Goal: Information Seeking & Learning: Learn about a topic

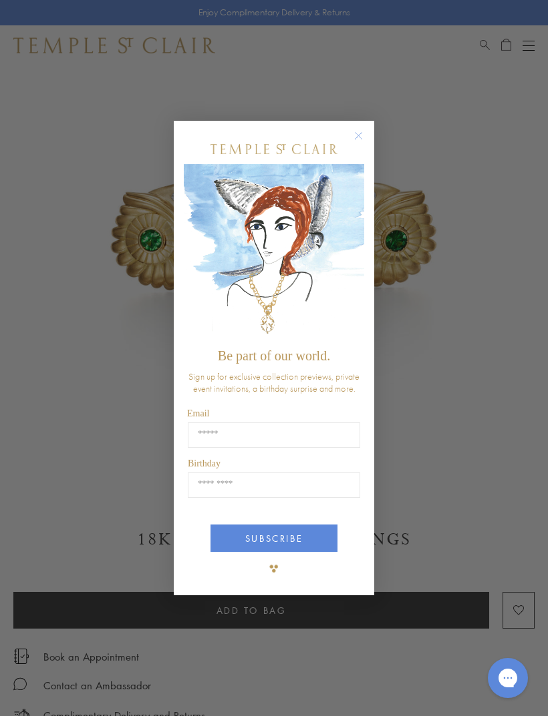
click at [361, 135] on circle "Close dialog" at bounding box center [359, 136] width 16 height 16
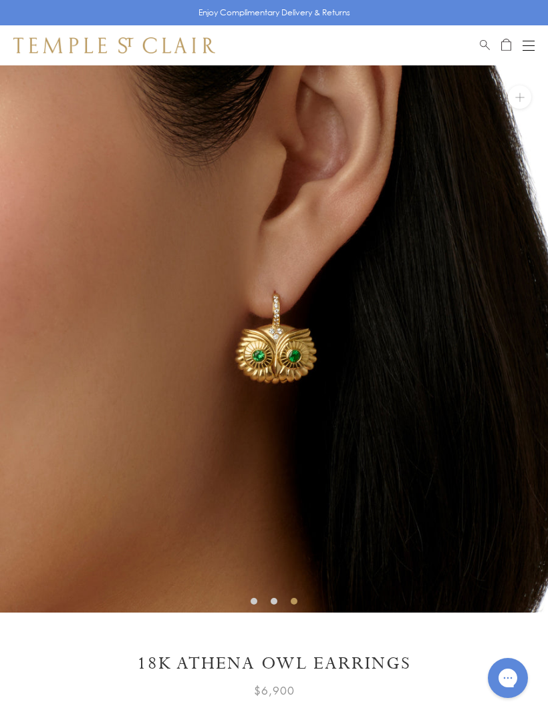
click at [528, 43] on button "Open navigation" at bounding box center [528, 45] width 12 height 16
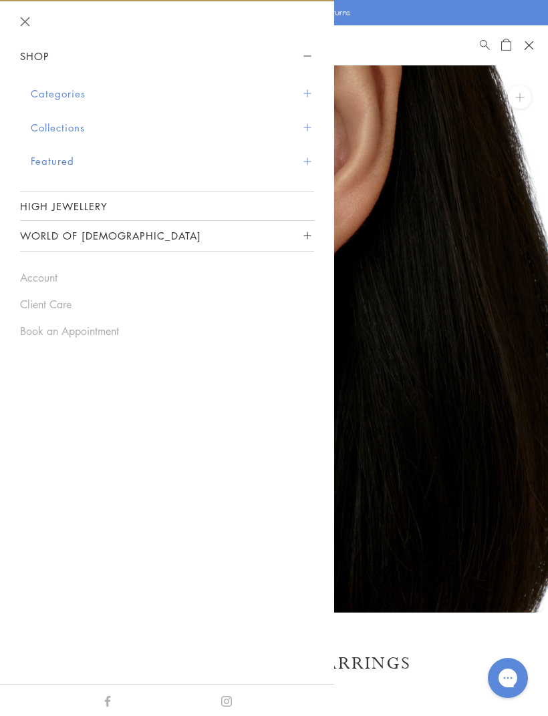
click at [79, 91] on button "Categories" at bounding box center [172, 94] width 283 height 34
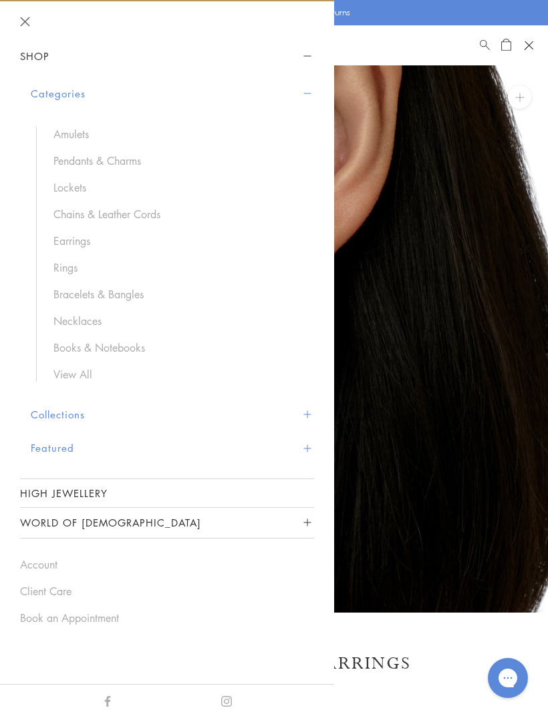
click at [88, 411] on button "Collections" at bounding box center [172, 415] width 283 height 34
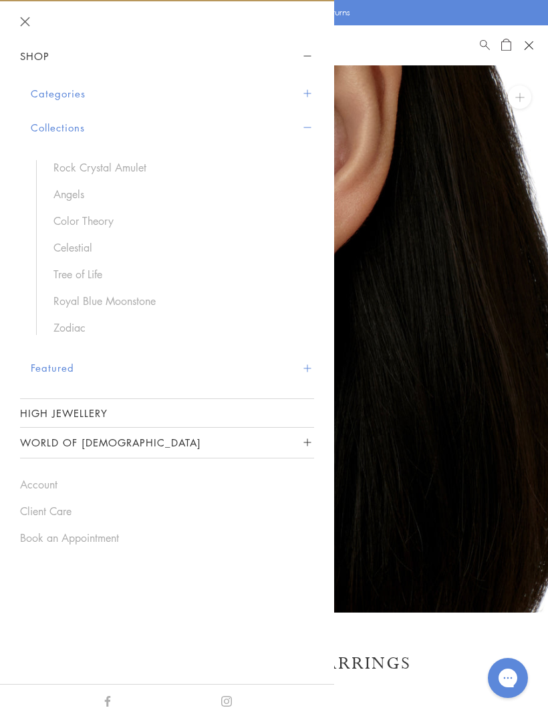
click at [62, 367] on button "Featured" at bounding box center [172, 368] width 283 height 34
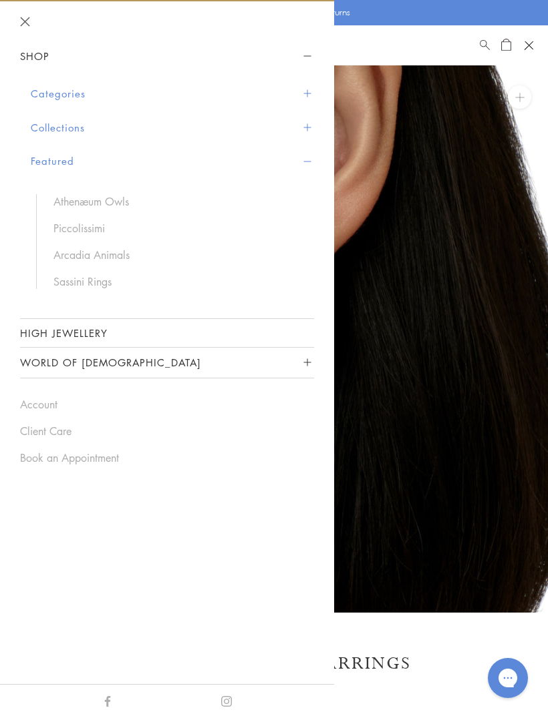
click at [97, 226] on link "Piccolissimi" at bounding box center [176, 228] width 247 height 15
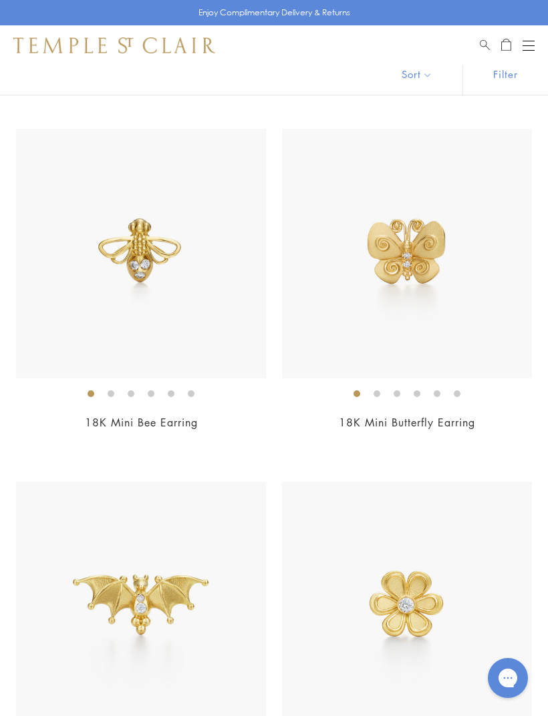
scroll to position [155, 0]
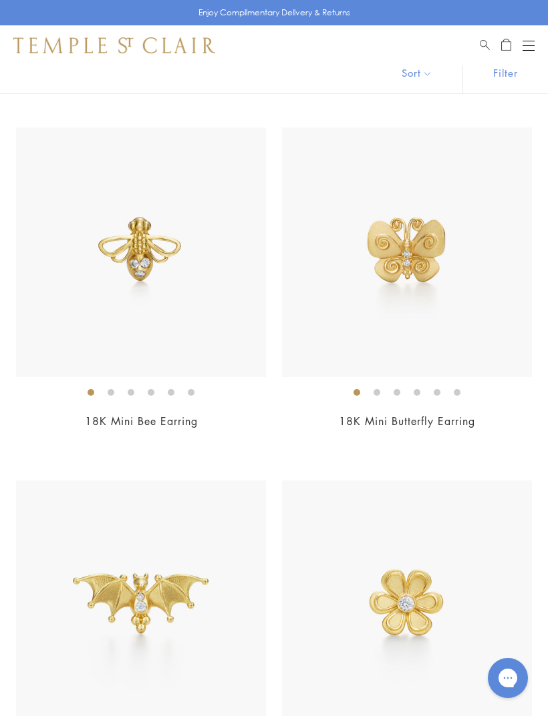
click at [149, 260] on img at bounding box center [141, 253] width 250 height 250
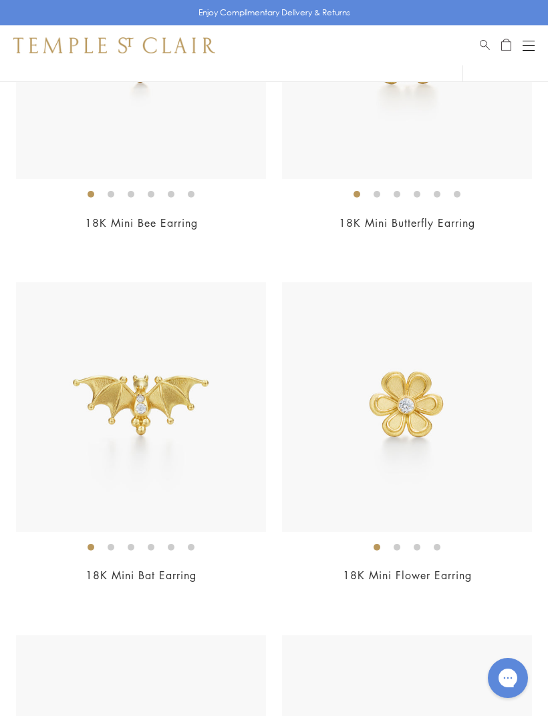
scroll to position [394, 0]
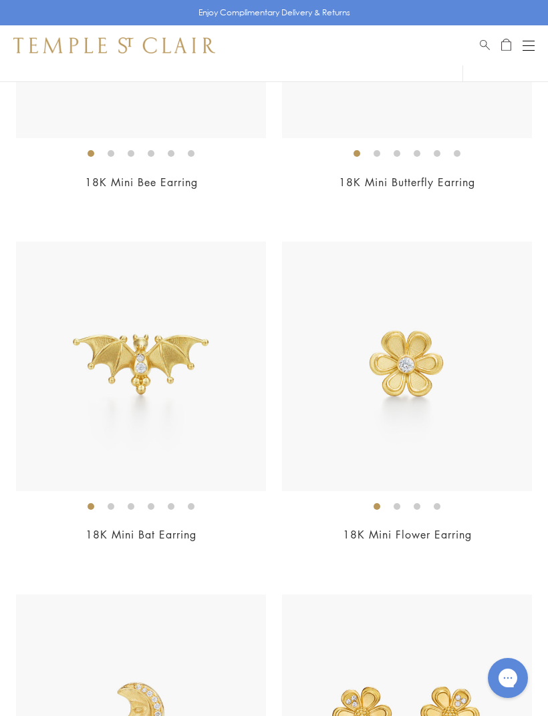
click at [443, 393] on img at bounding box center [407, 367] width 250 height 250
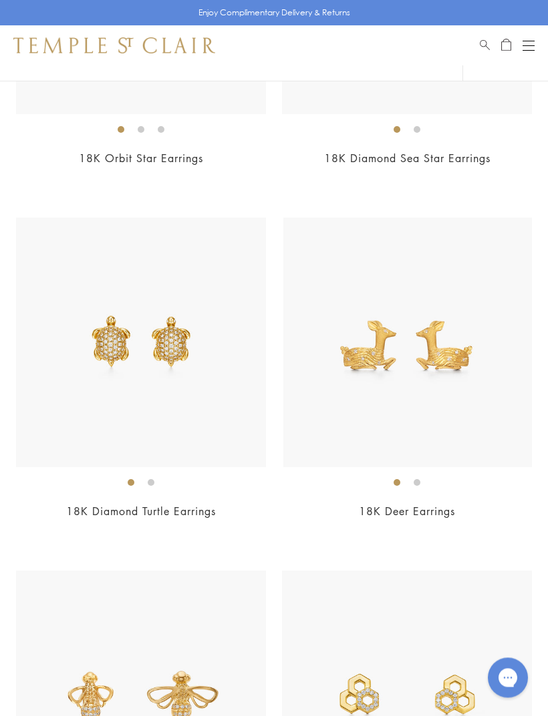
scroll to position [3950, 0]
click at [471, 480] on ol at bounding box center [407, 482] width 250 height 17
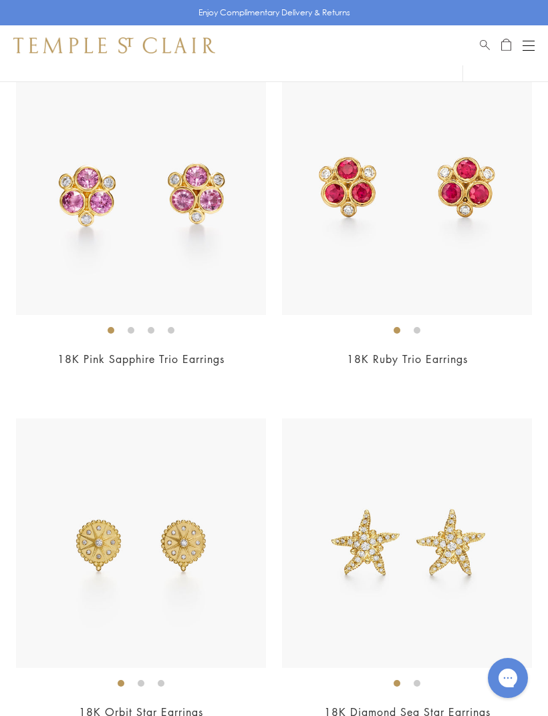
scroll to position [3369, 0]
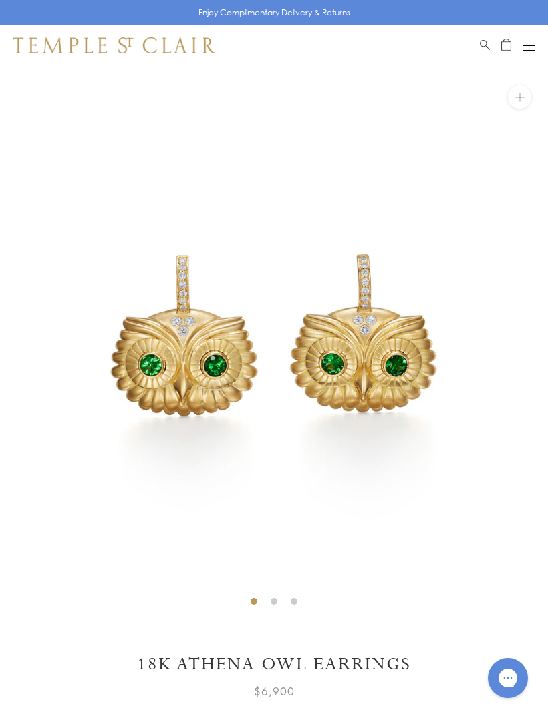
click at [529, 45] on div "Open navigation" at bounding box center [528, 45] width 12 height 1
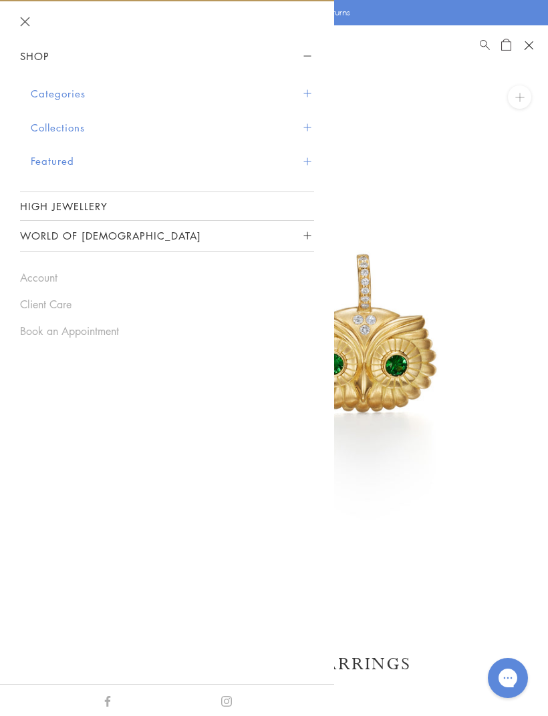
click at [310, 124] on span "Sidebar navigation" at bounding box center [306, 127] width 7 height 7
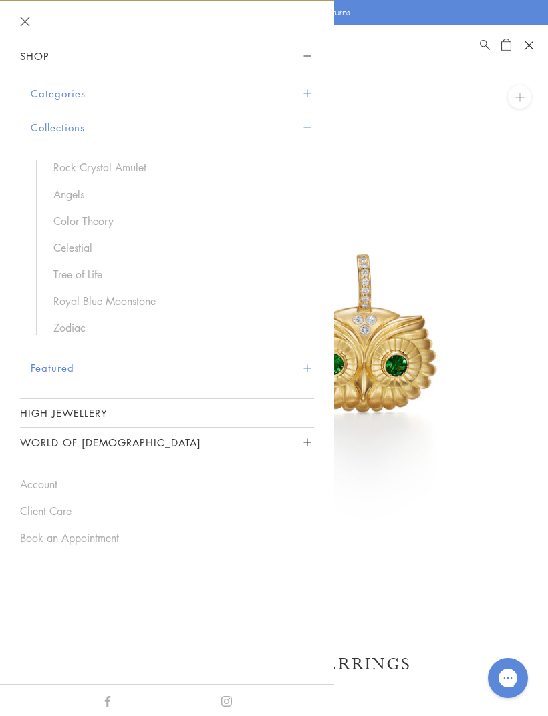
click at [308, 366] on span "Sidebar navigation" at bounding box center [306, 368] width 7 height 7
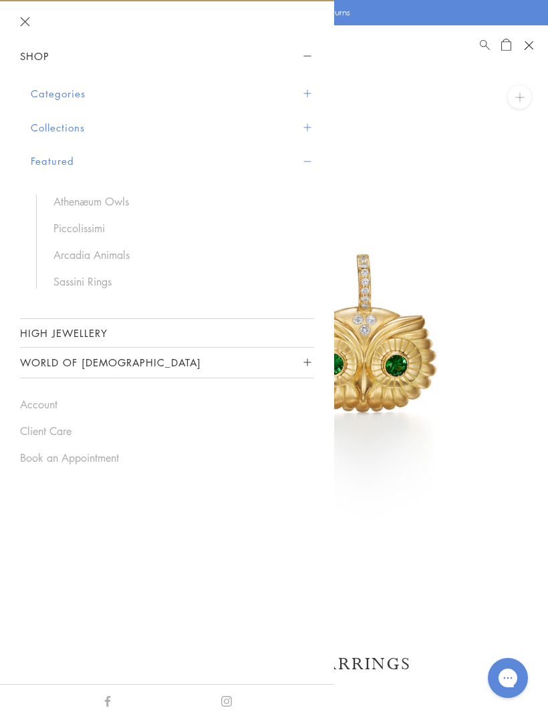
click at [93, 226] on link "Piccolissimi" at bounding box center [176, 228] width 247 height 15
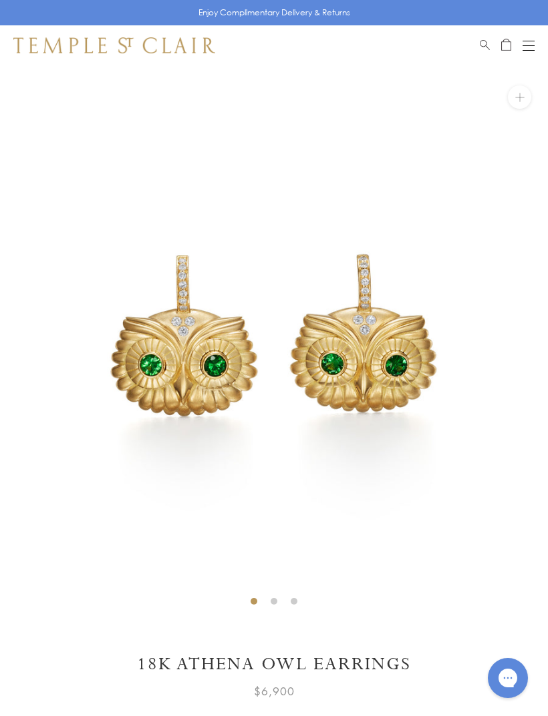
click at [525, 51] on button "Open navigation" at bounding box center [528, 45] width 12 height 16
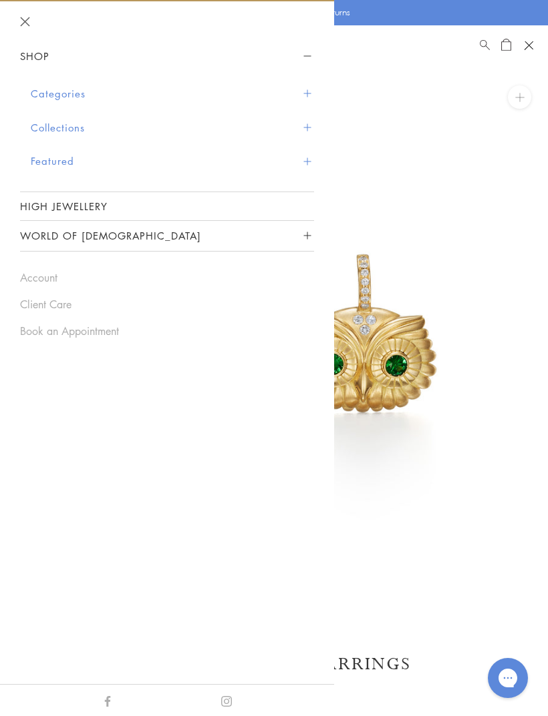
click at [298, 162] on button "Featured" at bounding box center [172, 161] width 283 height 34
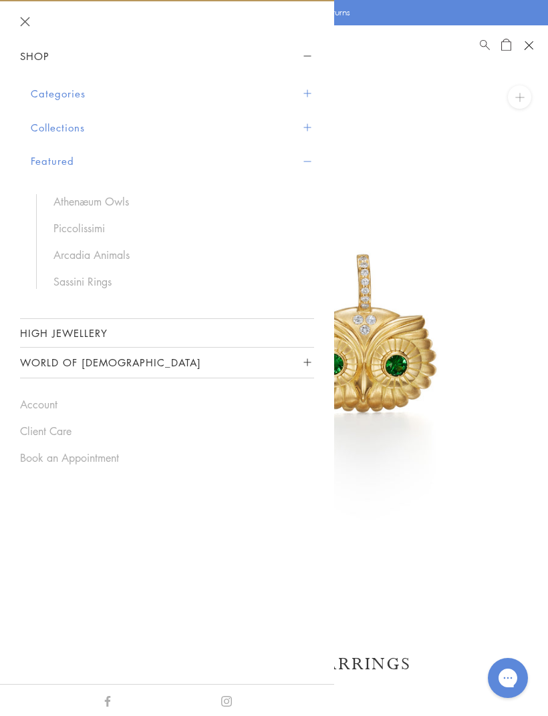
click at [123, 250] on link "Arcadia Animals" at bounding box center [176, 255] width 247 height 15
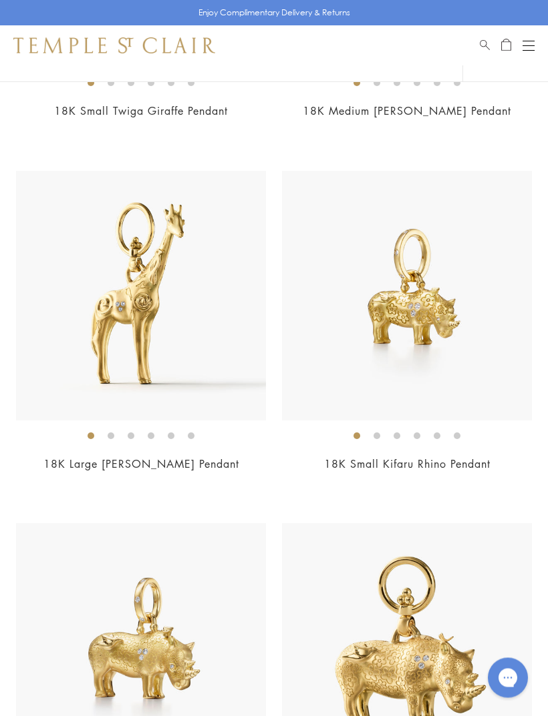
scroll to position [1594, 0]
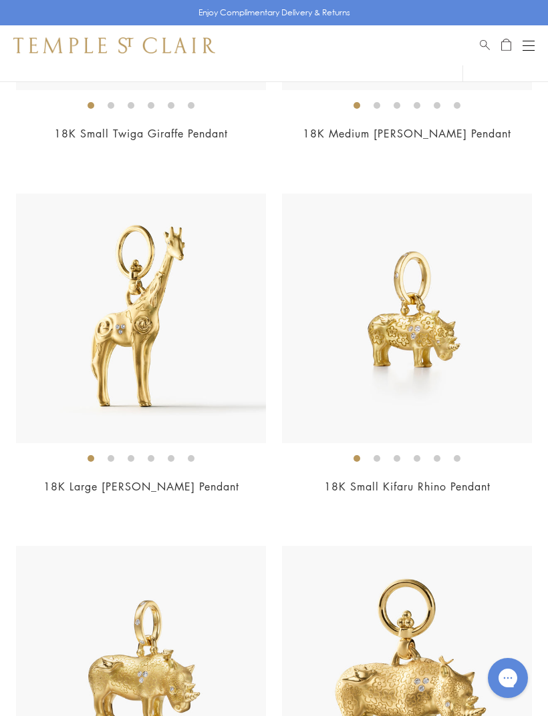
click at [529, 50] on div "Open navigation" at bounding box center [528, 50] width 12 height 1
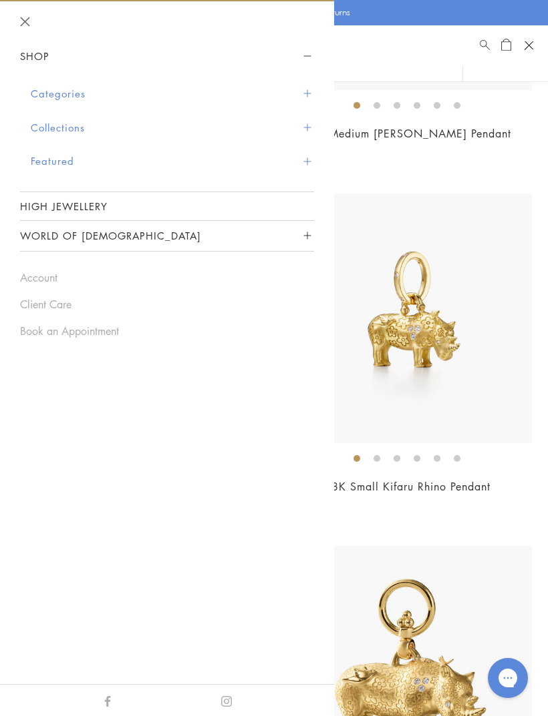
click at [300, 164] on button "Featured" at bounding box center [172, 161] width 283 height 34
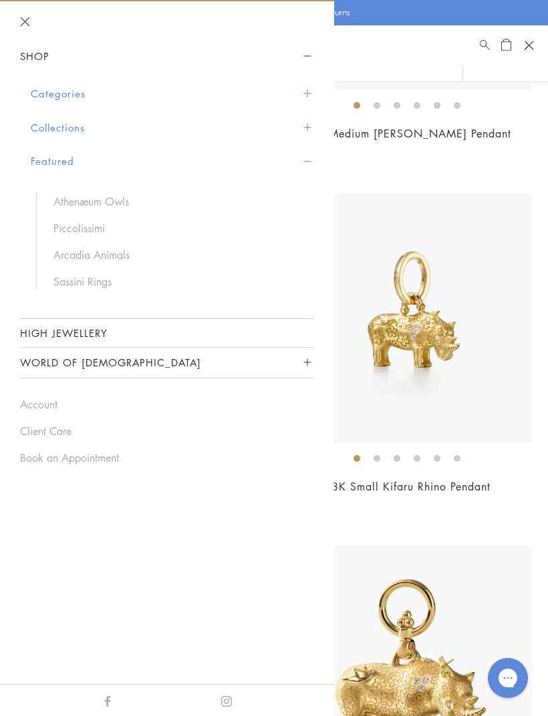
click at [96, 282] on link "Sassini Rings" at bounding box center [176, 281] width 247 height 15
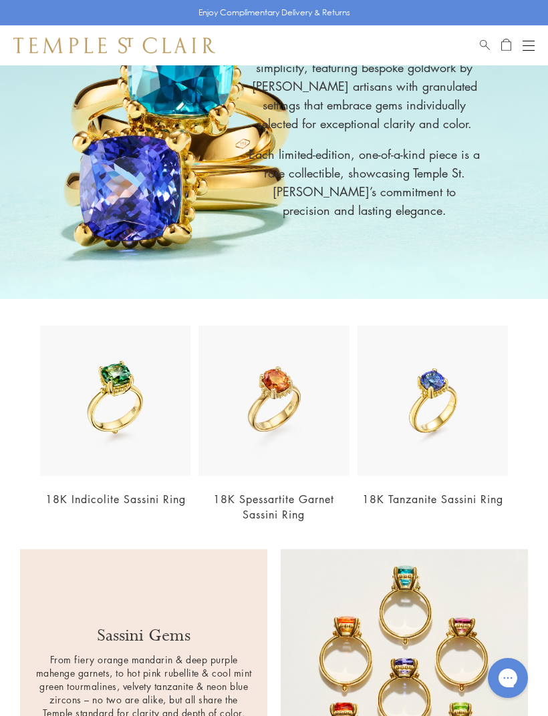
scroll to position [120, 0]
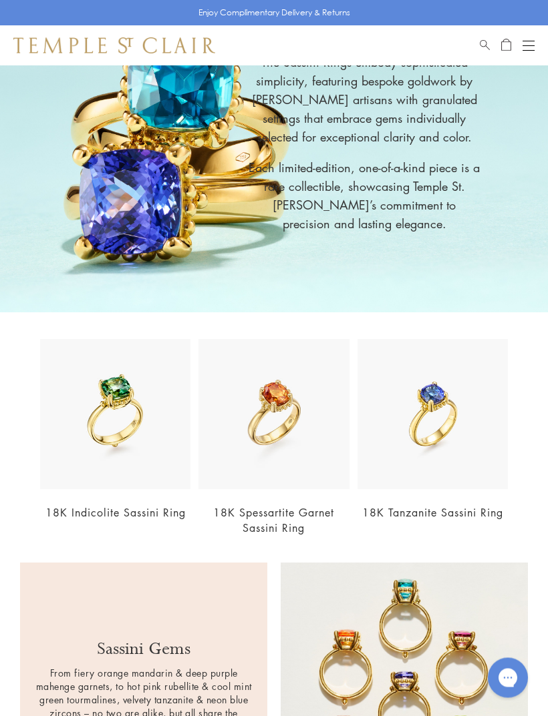
click at [443, 409] on img at bounding box center [432, 415] width 150 height 150
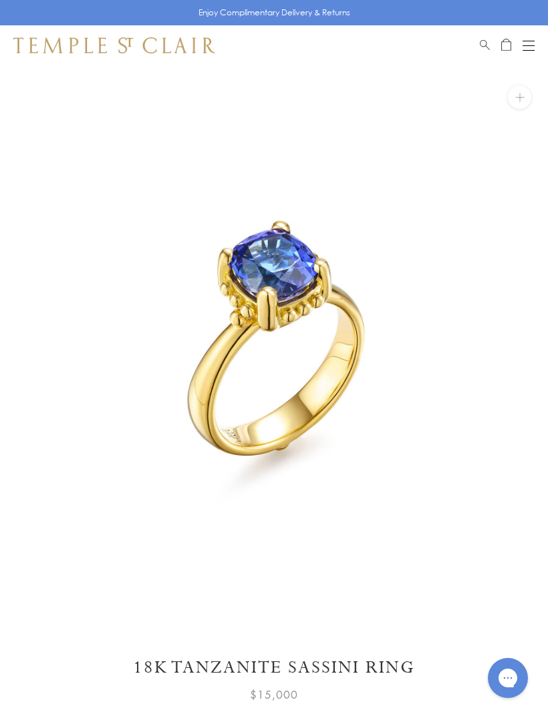
click at [533, 42] on button "Open navigation" at bounding box center [528, 45] width 12 height 16
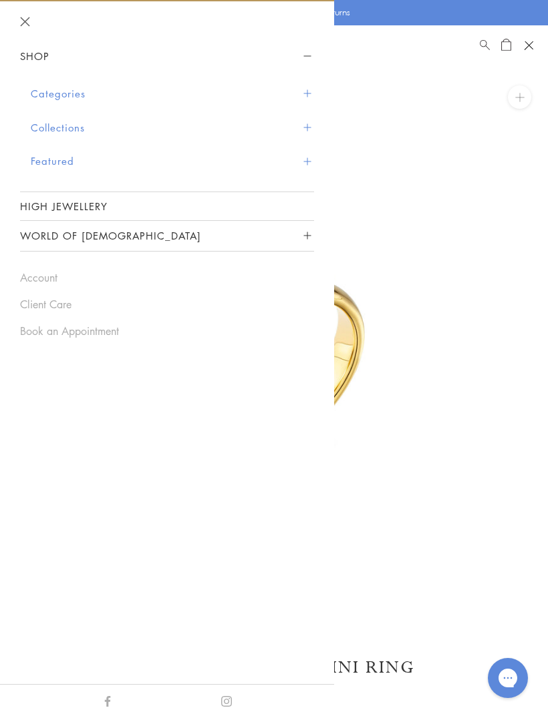
click at [306, 160] on span "Sidebar navigation" at bounding box center [306, 161] width 7 height 7
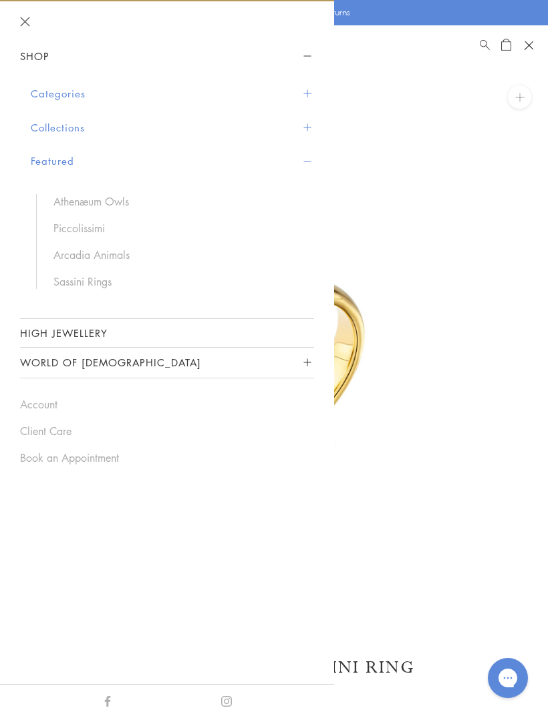
click at [113, 196] on link "Athenæum Owls" at bounding box center [176, 201] width 247 height 15
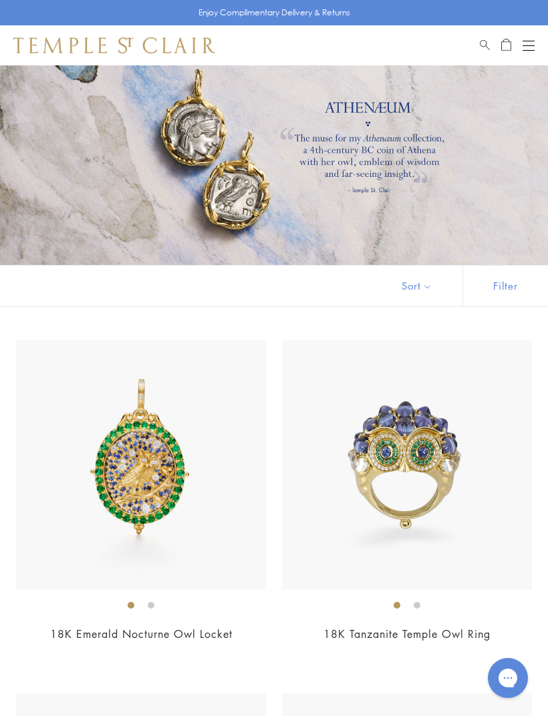
scroll to position [33, 0]
click at [533, 39] on button "Open navigation" at bounding box center [528, 45] width 12 height 16
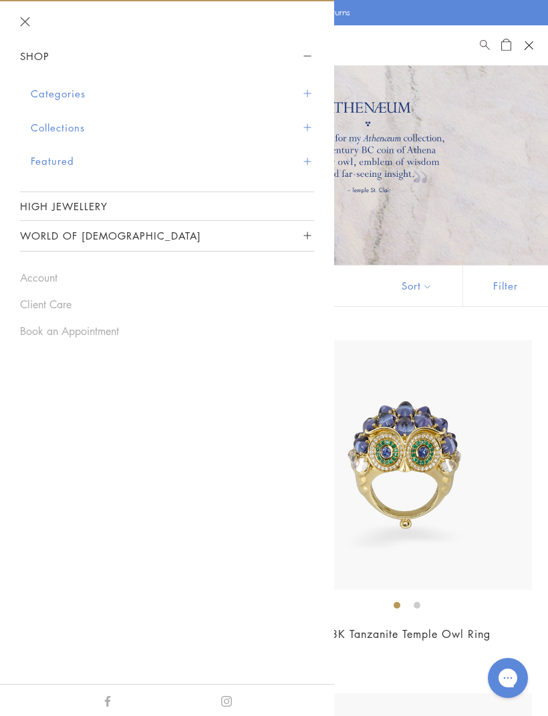
click at [310, 160] on button "Featured" at bounding box center [172, 161] width 283 height 34
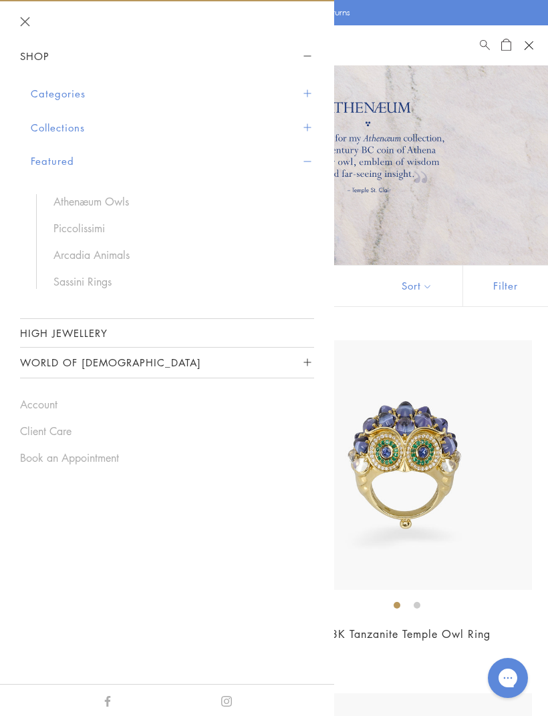
click at [516, 139] on div at bounding box center [274, 148] width 548 height 234
click at [540, 123] on div at bounding box center [274, 148] width 548 height 234
click at [528, 41] on button "Open navigation" at bounding box center [528, 45] width 20 height 20
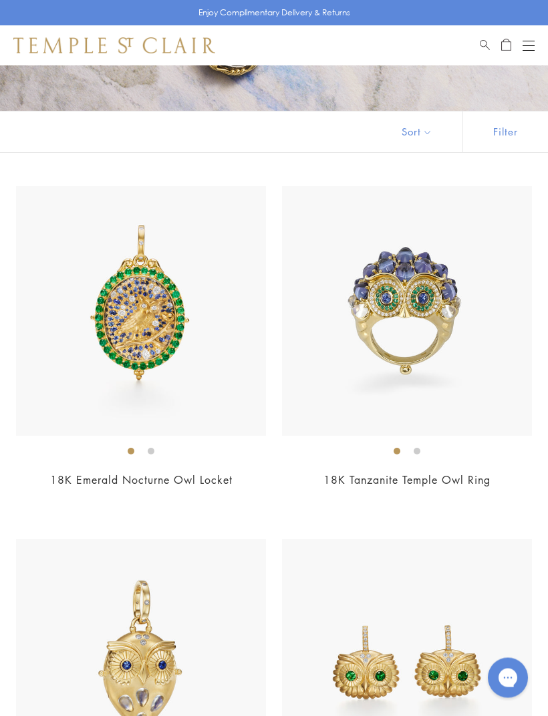
scroll to position [188, 0]
click at [443, 315] on img at bounding box center [407, 311] width 250 height 250
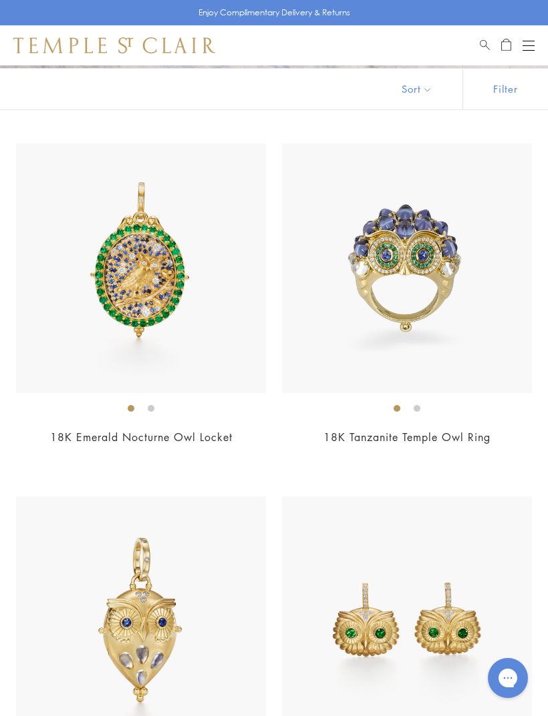
click at [163, 300] on img at bounding box center [141, 269] width 250 height 250
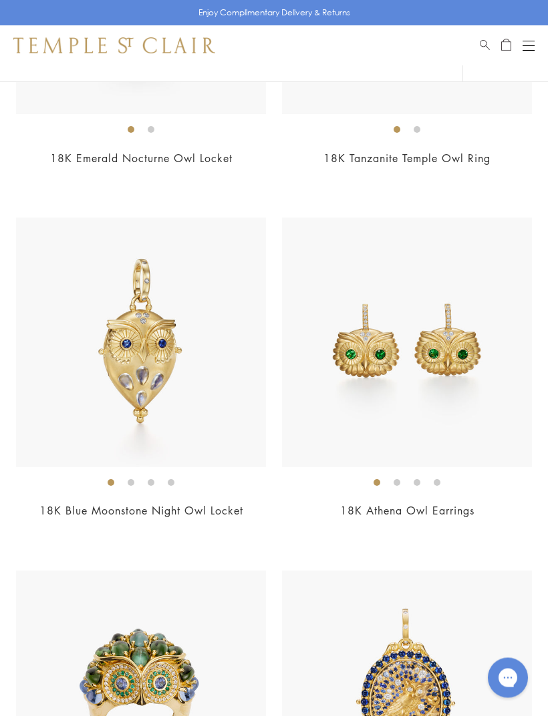
scroll to position [510, 0]
click at [190, 407] on img at bounding box center [141, 343] width 250 height 250
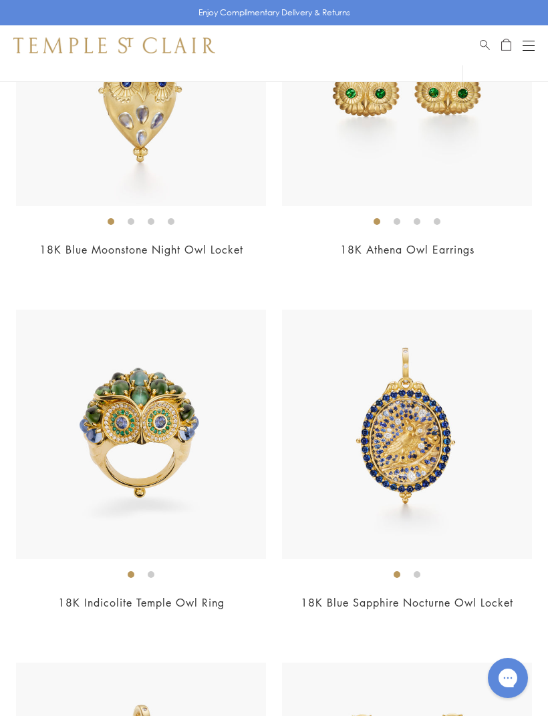
scroll to position [771, 0]
click at [213, 487] on img at bounding box center [141, 435] width 250 height 250
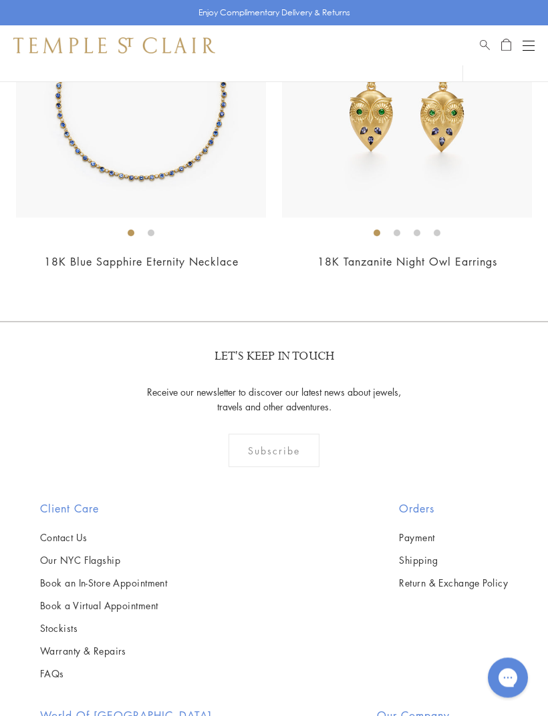
scroll to position [3232, 0]
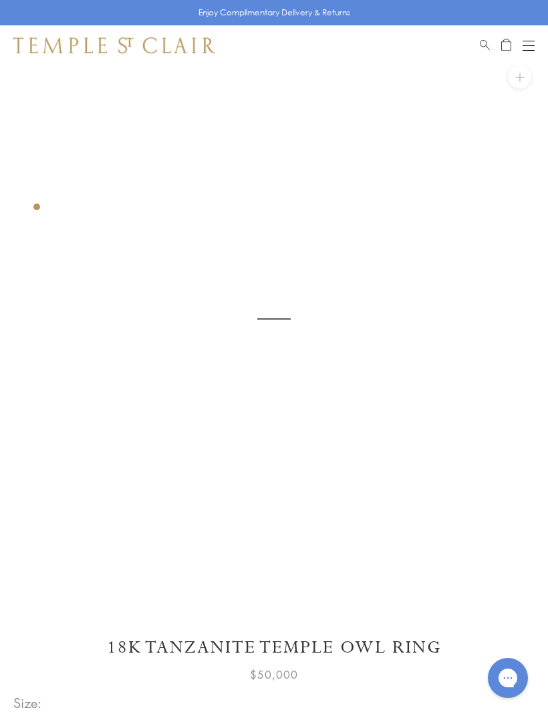
scroll to position [65, 0]
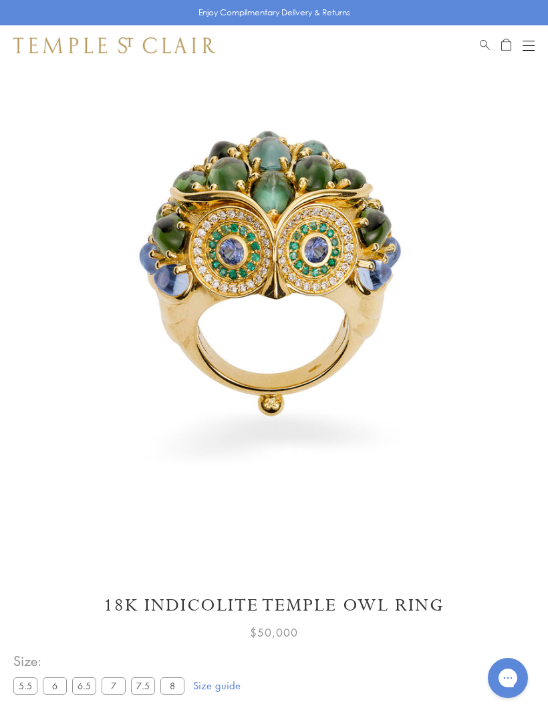
scroll to position [65, 0]
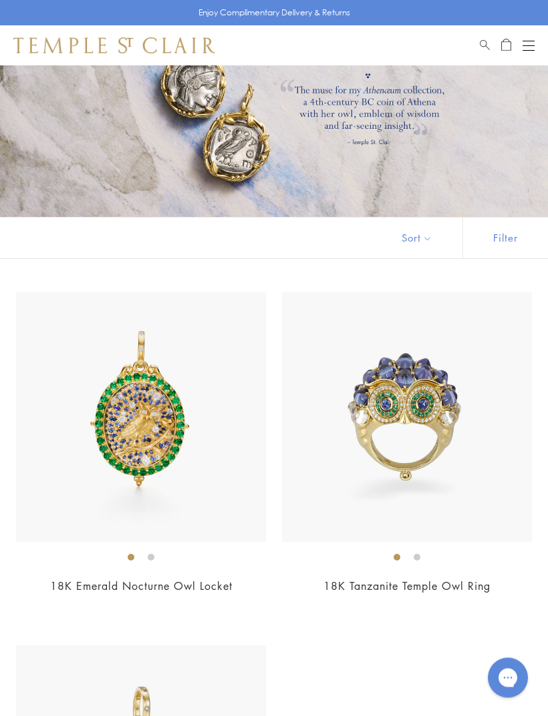
scroll to position [71, 0]
